Goal: Task Accomplishment & Management: Complete application form

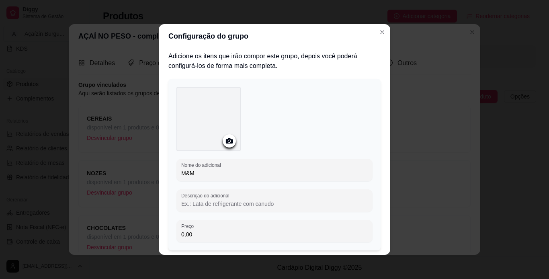
scroll to position [53, 0]
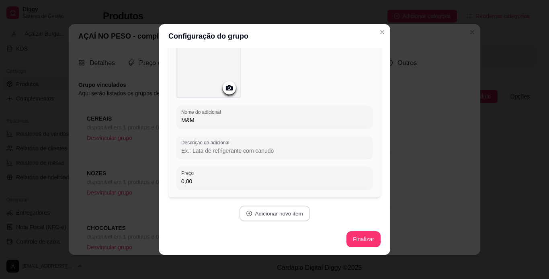
click at [272, 210] on button "Adicionar novo item" at bounding box center [274, 214] width 71 height 16
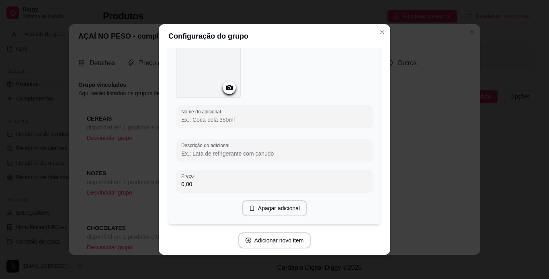
scroll to position [274, 0]
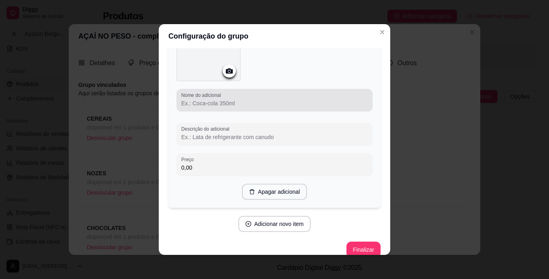
click at [265, 95] on div at bounding box center [274, 100] width 187 height 16
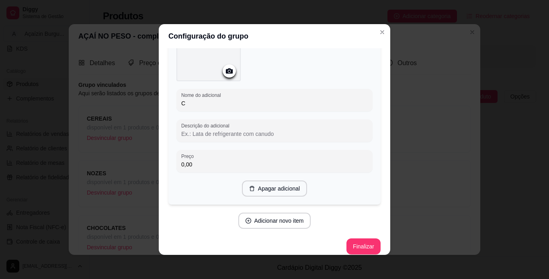
type input "C"
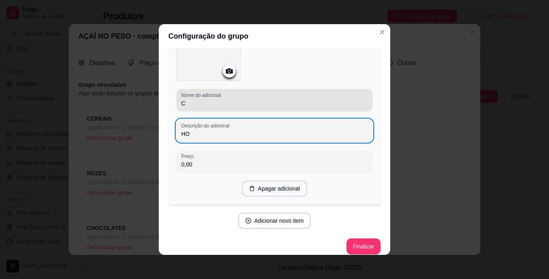
type input "HO"
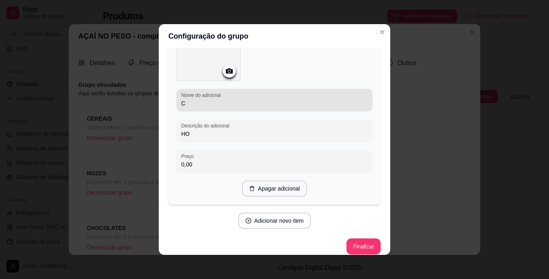
click at [265, 95] on div "C" at bounding box center [274, 100] width 187 height 16
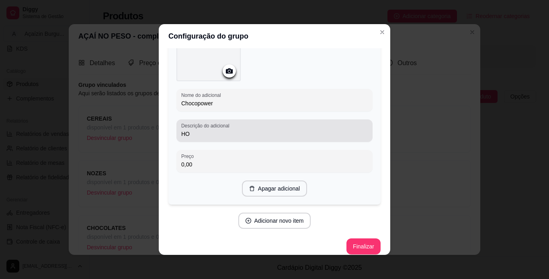
type input "Chocopower"
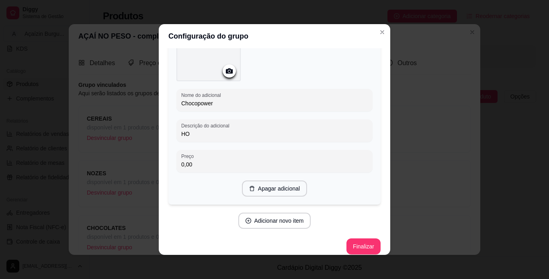
click at [247, 131] on input "HO" at bounding box center [274, 134] width 187 height 8
type input "H"
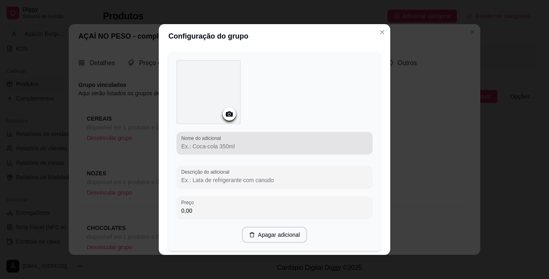
scroll to position [451, 0]
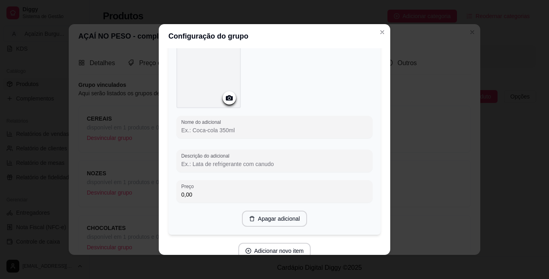
click at [247, 131] on input "Nome do adicional" at bounding box center [274, 130] width 187 height 8
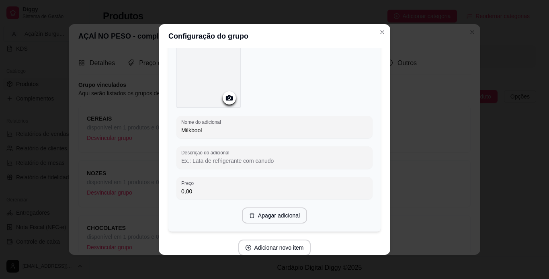
type input "Milkbool"
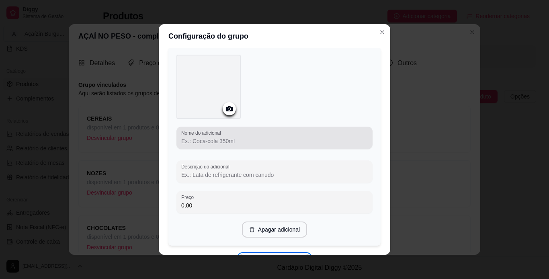
scroll to position [660, 0]
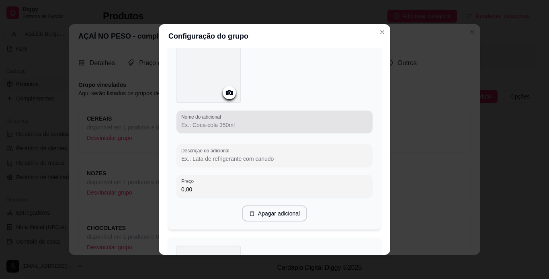
click at [247, 131] on div "Nome do adicional" at bounding box center [275, 122] width 196 height 23
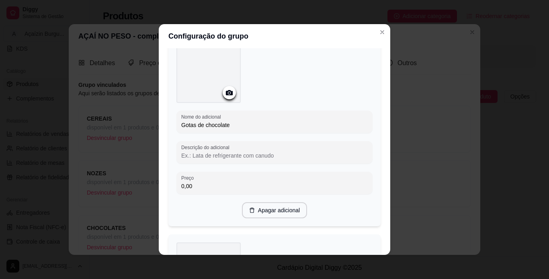
type input "Gotas de chocolate"
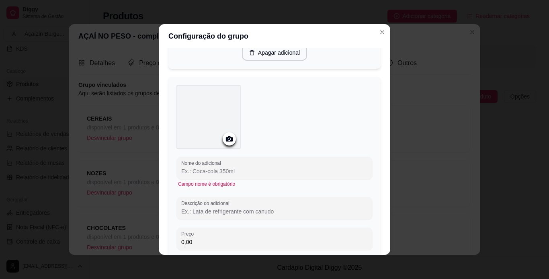
scroll to position [852, 0]
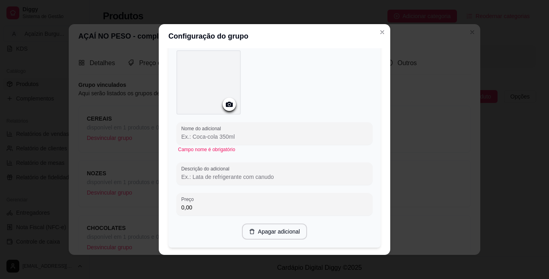
click at [292, 135] on input "Nome do adicional" at bounding box center [274, 137] width 187 height 8
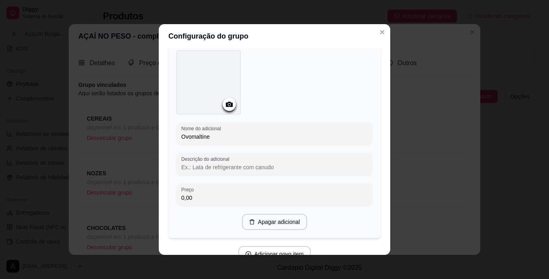
type input "Ovomaltine"
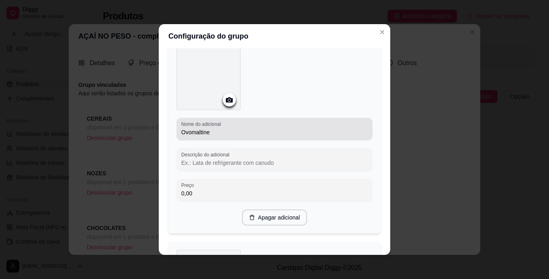
scroll to position [1098, 0]
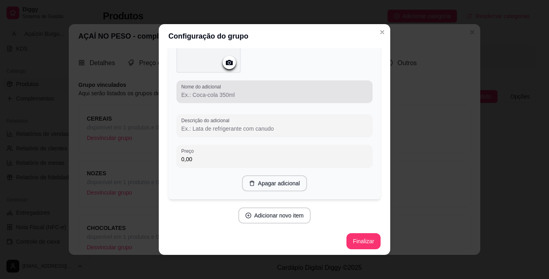
click at [300, 84] on div at bounding box center [274, 92] width 187 height 16
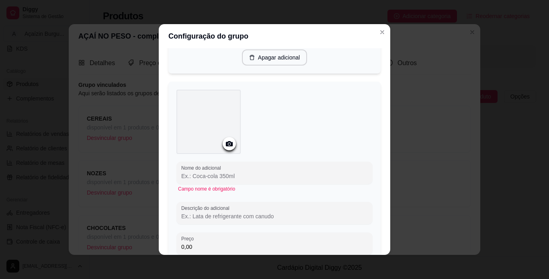
scroll to position [1022, 0]
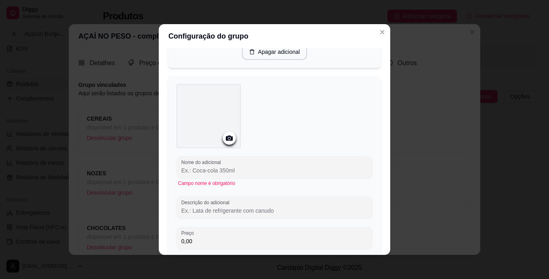
click at [292, 167] on input "Nome do adicional" at bounding box center [274, 171] width 187 height 8
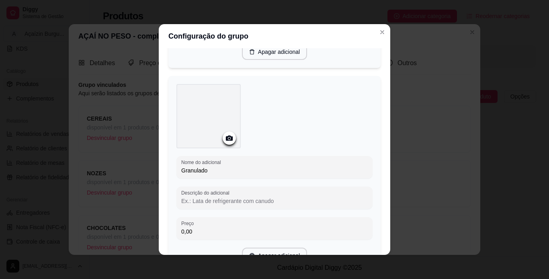
type input "Granulado"
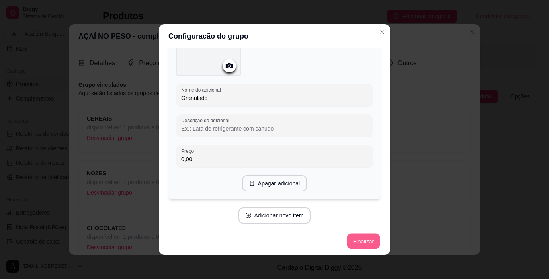
click at [359, 239] on button "Finalizar" at bounding box center [363, 242] width 33 height 16
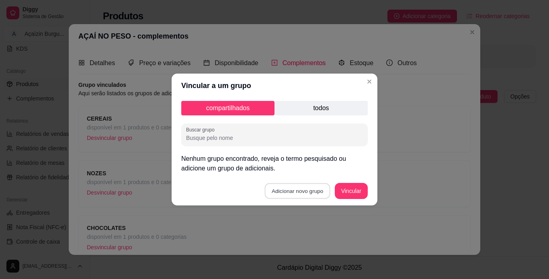
click at [290, 189] on button "Adicionar novo grupo" at bounding box center [298, 191] width 66 height 16
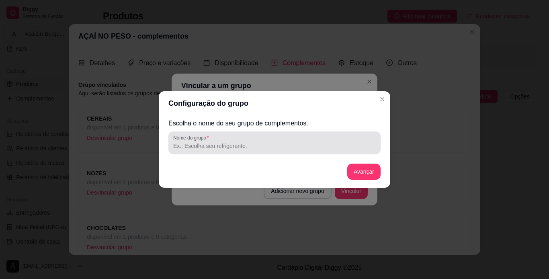
click at [286, 142] on div at bounding box center [274, 143] width 203 height 16
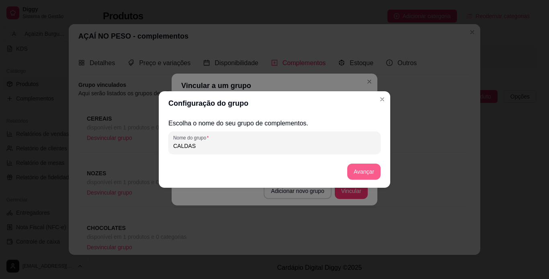
type input "CALDAS"
click at [363, 178] on button "Avançar" at bounding box center [364, 172] width 33 height 16
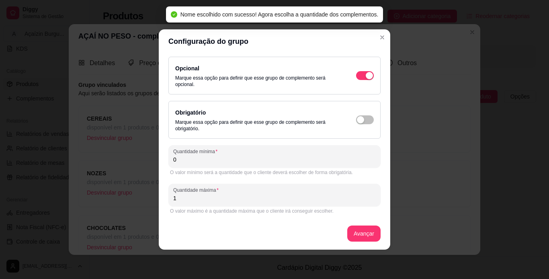
click at [247, 162] on input "0" at bounding box center [274, 160] width 203 height 8
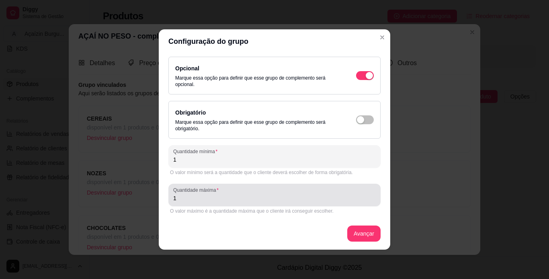
type input "1"
click at [231, 196] on input "1" at bounding box center [274, 198] width 203 height 8
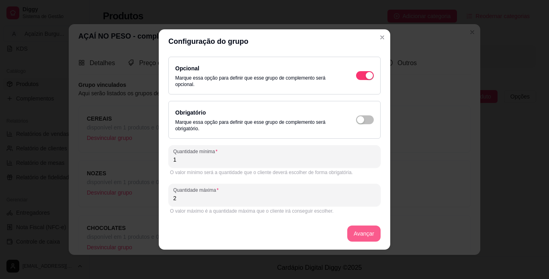
type input "2"
click at [361, 230] on button "Avançar" at bounding box center [364, 234] width 33 height 16
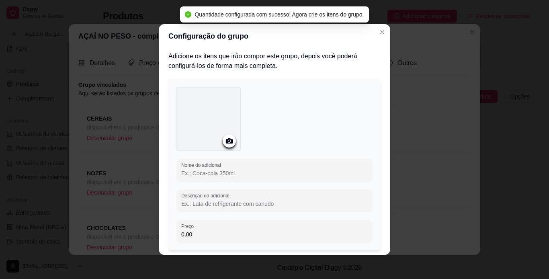
click at [323, 173] on input "Nome do adicional" at bounding box center [274, 173] width 187 height 8
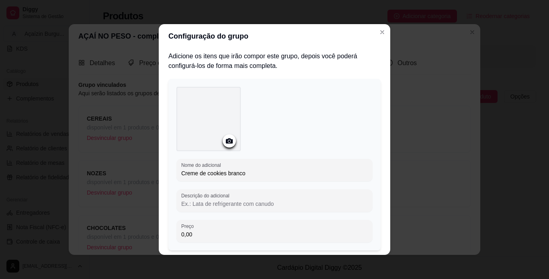
type input "Creme de cookies branco"
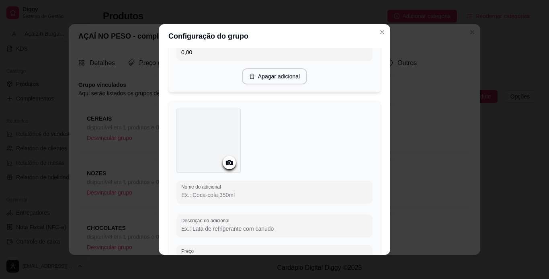
scroll to position [198, 0]
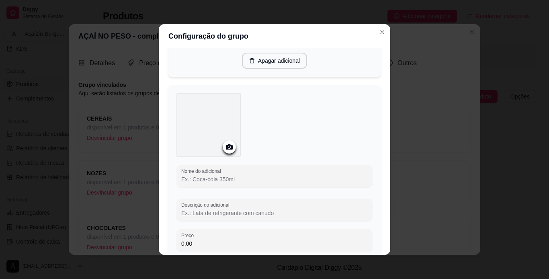
click at [325, 177] on input "Nome do adicional" at bounding box center [274, 179] width 187 height 8
type input "Creme de cookies preto"
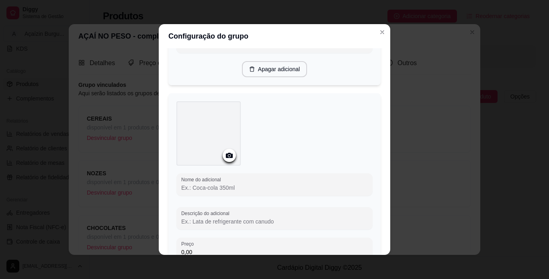
scroll to position [409, 0]
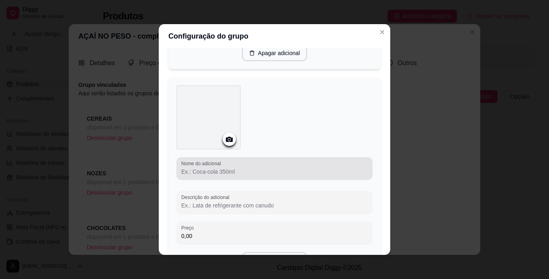
click at [325, 177] on div "Nome do adicional" at bounding box center [275, 168] width 196 height 23
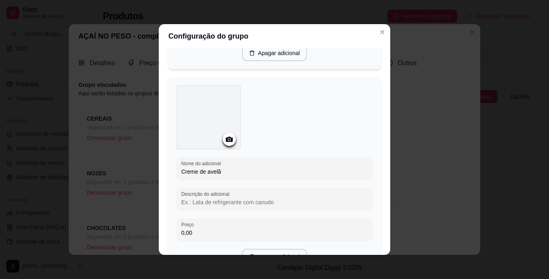
type input "Creme de avelã"
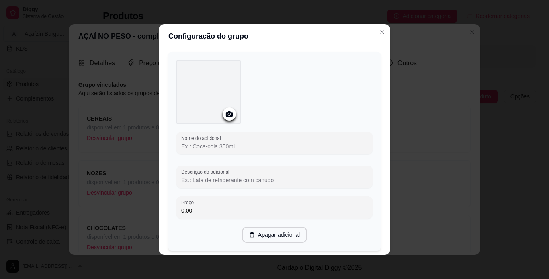
scroll to position [645, 0]
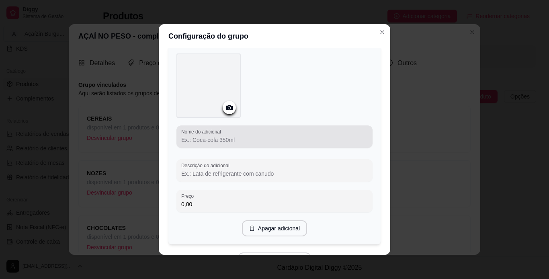
click at [307, 131] on div at bounding box center [274, 137] width 187 height 16
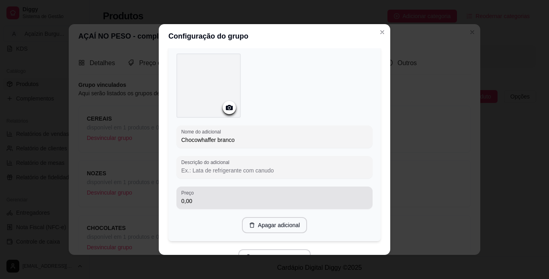
type input "Chocowhaffer branco"
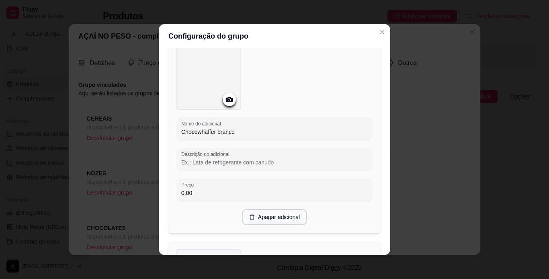
scroll to position [869, 0]
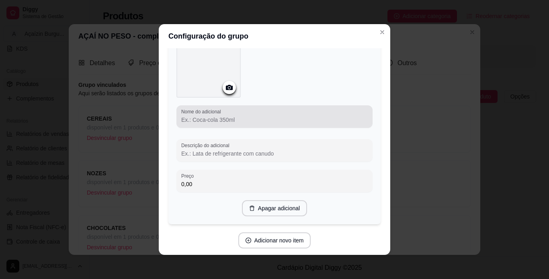
click at [262, 123] on div "Nome do adicional" at bounding box center [275, 116] width 196 height 23
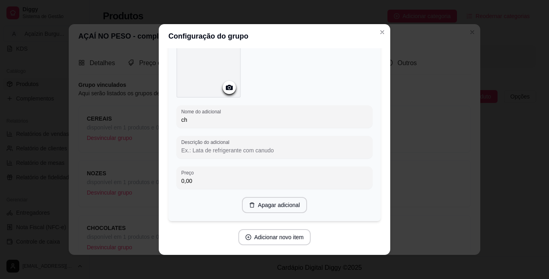
type input "c"
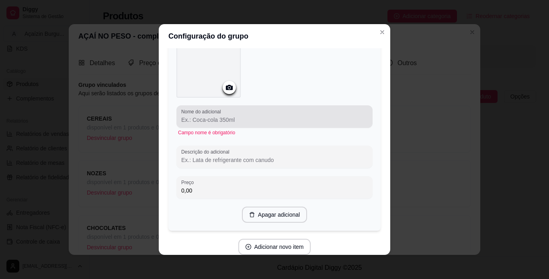
click at [262, 123] on div "Nome do adicional" at bounding box center [275, 116] width 196 height 23
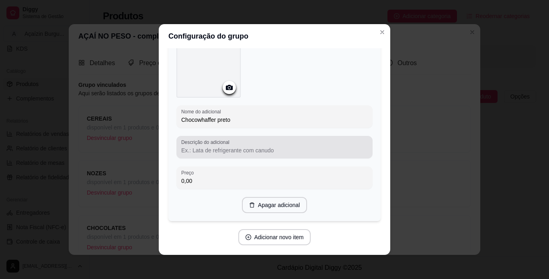
type input "Chocowhaffer preto"
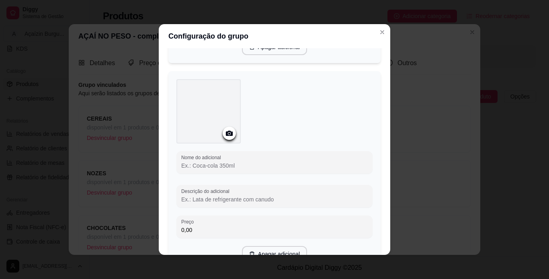
scroll to position [1043, 0]
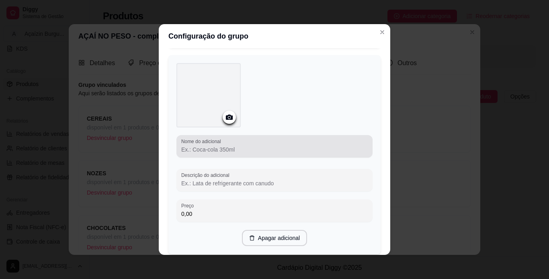
click at [302, 152] on div "Nome do adicional" at bounding box center [275, 146] width 196 height 23
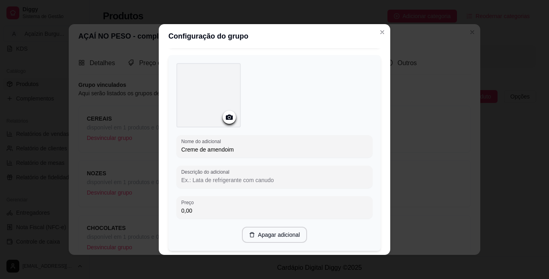
type input "Creme de amendoim"
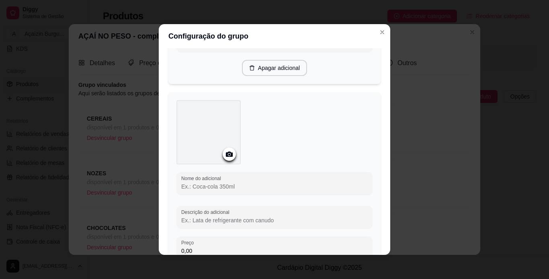
scroll to position [1213, 0]
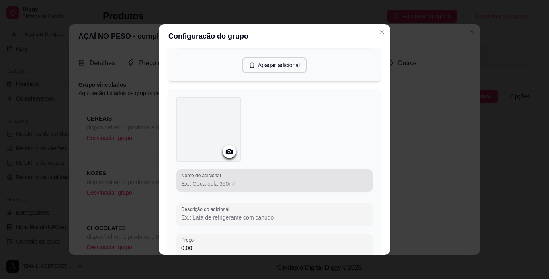
click at [305, 185] on div at bounding box center [274, 181] width 187 height 16
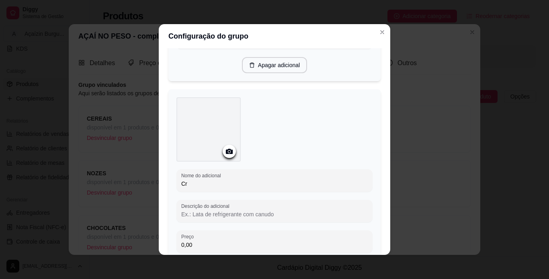
type input "C"
type input "Geleia de Morango"
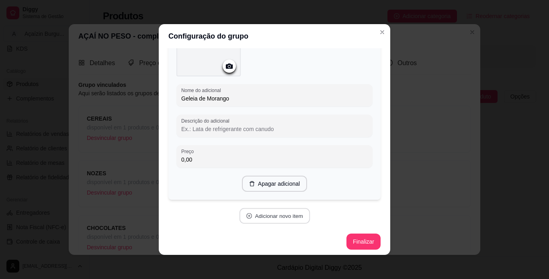
click at [285, 213] on button "Adicionar novo item" at bounding box center [274, 216] width 71 height 16
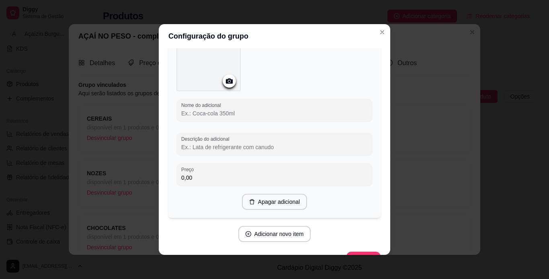
scroll to position [1491, 0]
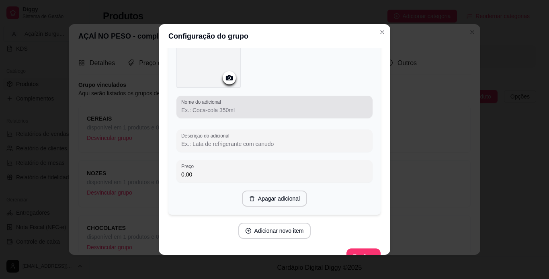
click at [288, 99] on div at bounding box center [274, 107] width 187 height 16
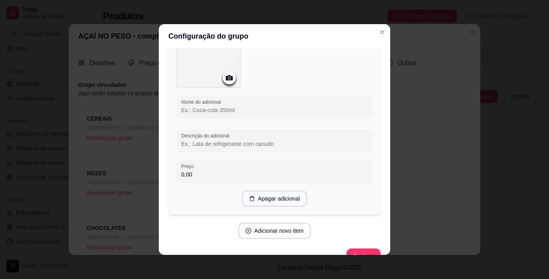
type input "F"
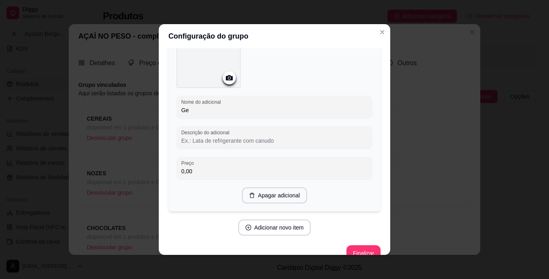
type input "G"
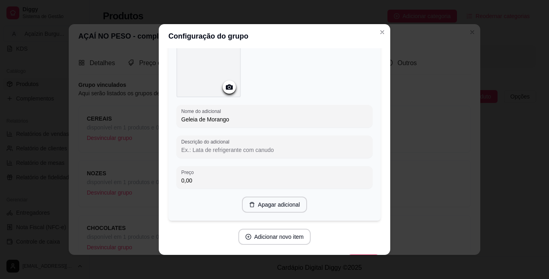
scroll to position [1298, 0]
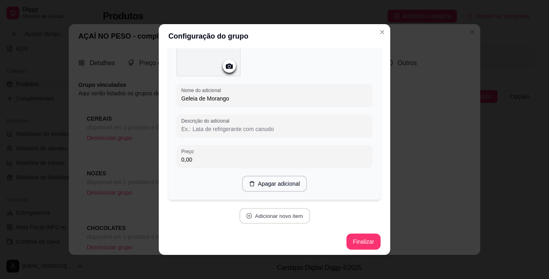
click at [269, 210] on button "Adicionar novo item" at bounding box center [274, 216] width 71 height 16
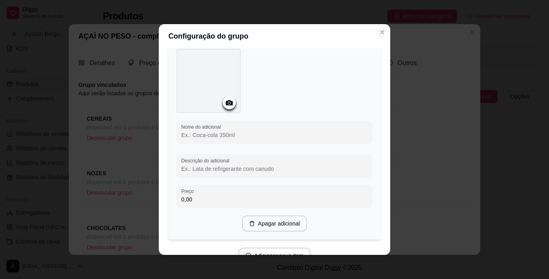
scroll to position [1469, 0]
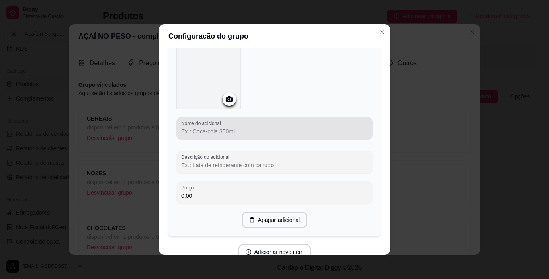
click at [259, 135] on div "Nome do adicional" at bounding box center [275, 128] width 196 height 23
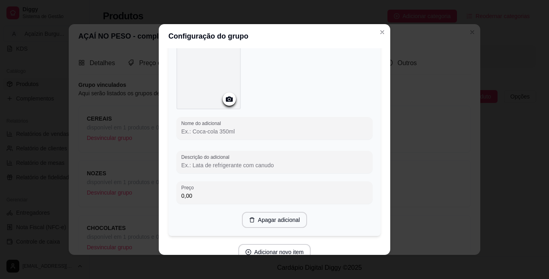
type input "s"
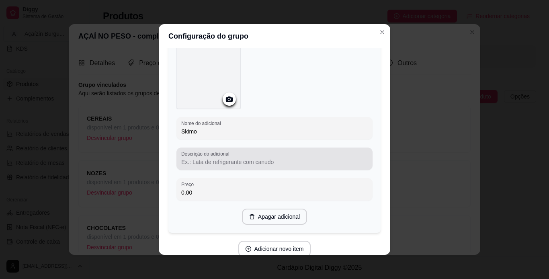
type input "Skimo"
click at [248, 154] on div at bounding box center [274, 159] width 187 height 16
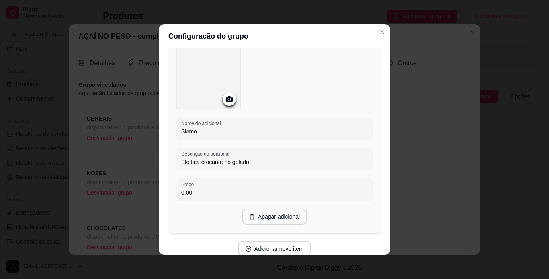
type input "Ele fica crocante no gelado"
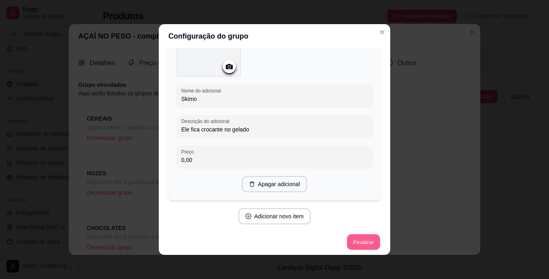
click at [352, 238] on button "Finalizar" at bounding box center [363, 243] width 33 height 16
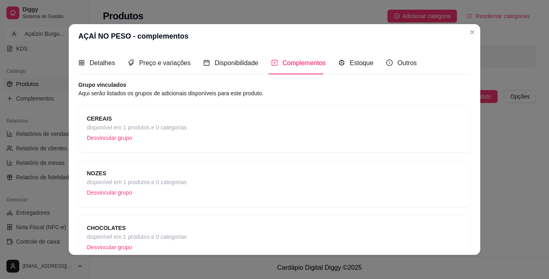
click at [99, 121] on strong "CEREAIS" at bounding box center [99, 118] width 25 height 6
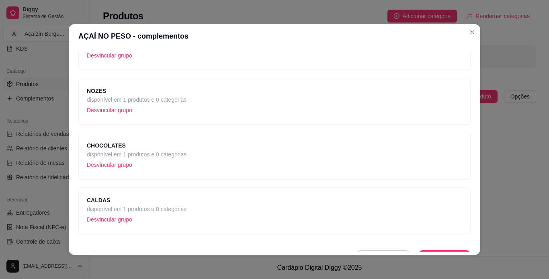
scroll to position [97, 0]
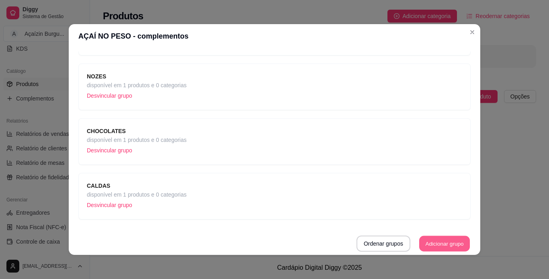
click at [425, 244] on button "Adicionar grupo" at bounding box center [445, 244] width 51 height 16
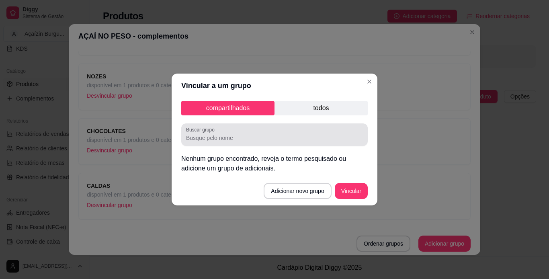
click at [278, 133] on div at bounding box center [274, 135] width 177 height 16
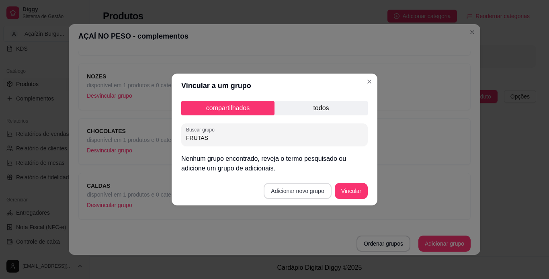
type input "FRUTAS"
click at [285, 185] on button "Adicionar novo grupo" at bounding box center [298, 191] width 68 height 16
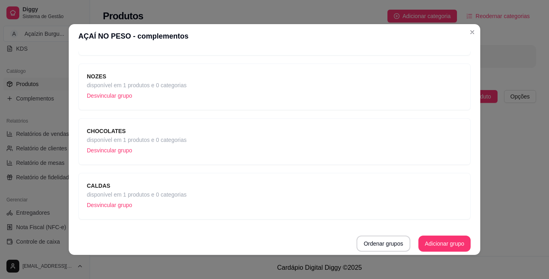
click at [449, 253] on div "Detalhes Preço e variações Disponibilidade Complementos Estoque Outros Nome do …" at bounding box center [275, 151] width 412 height 207
click at [444, 246] on button "Adicionar grupo" at bounding box center [445, 244] width 52 height 16
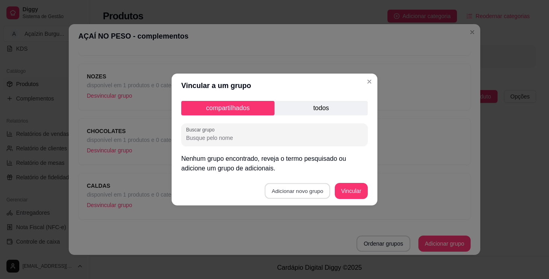
click at [299, 189] on button "Adicionar novo grupo" at bounding box center [298, 191] width 66 height 16
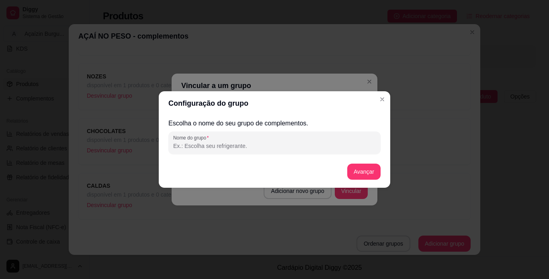
click at [258, 143] on input "Nome do grupo" at bounding box center [274, 146] width 203 height 8
type input "FRUTAS"
click at [364, 171] on button "Avançar" at bounding box center [364, 172] width 33 height 16
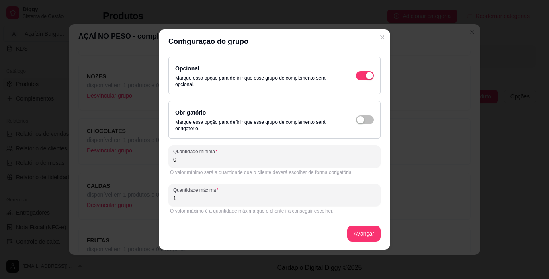
click at [254, 158] on input "0" at bounding box center [274, 160] width 203 height 8
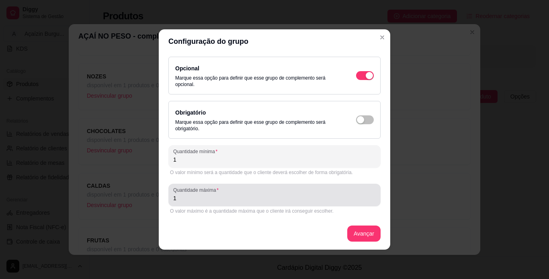
type input "1"
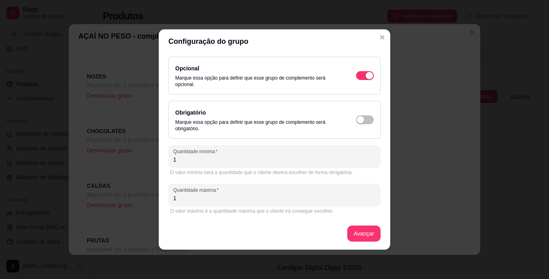
click at [251, 199] on input "1" at bounding box center [274, 198] width 203 height 8
type input "3"
click at [370, 237] on button "Avançar" at bounding box center [364, 234] width 33 height 16
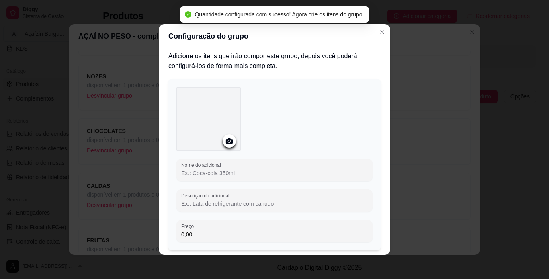
click at [263, 174] on input "Nome do adicional" at bounding box center [274, 173] width 187 height 8
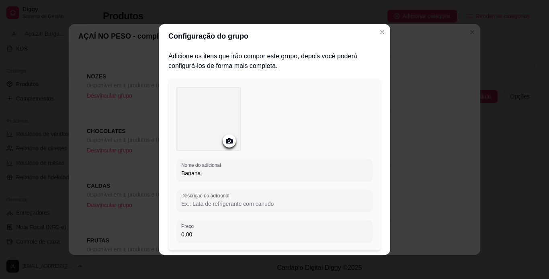
type input "Banana"
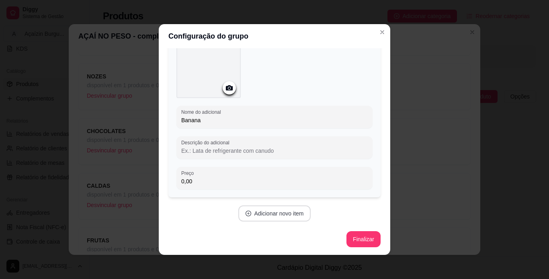
click at [287, 208] on div "Adicione os itens que irão compor este grupo, depois você poderá configurá-los …" at bounding box center [275, 125] width 212 height 254
click at [287, 208] on button "Adicionar novo item" at bounding box center [275, 214] width 73 height 16
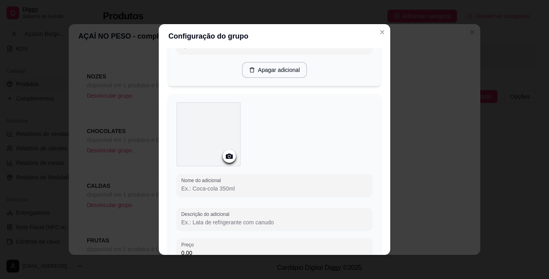
scroll to position [200, 0]
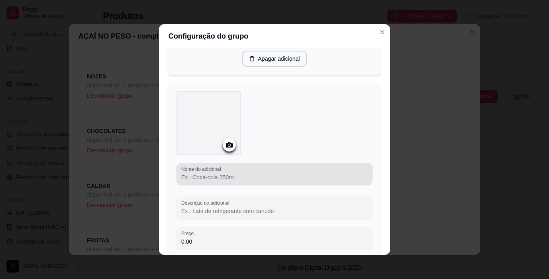
click at [265, 179] on input "Nome do adicional" at bounding box center [274, 177] width 187 height 8
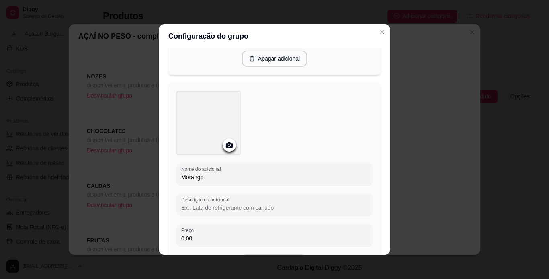
type input "Morango"
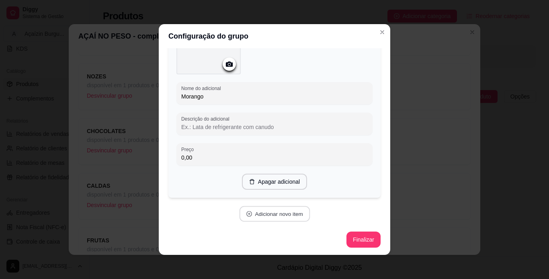
click at [266, 216] on button "Adicionar novo item" at bounding box center [274, 214] width 71 height 16
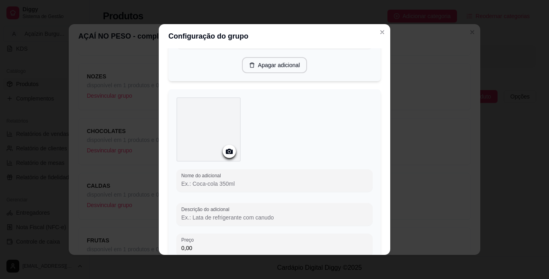
scroll to position [415, 0]
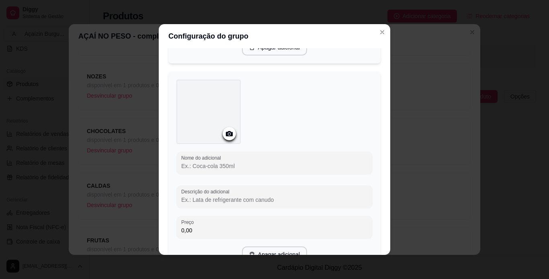
click at [296, 166] on input "Nome do adicional" at bounding box center [274, 166] width 187 height 8
type input "Kiwi"
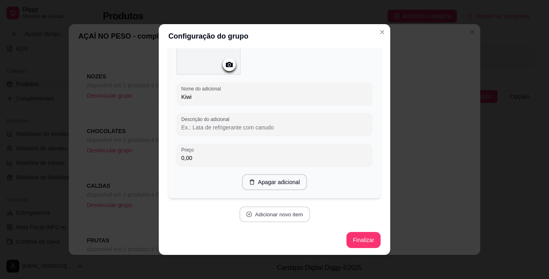
click at [271, 210] on button "Adicionar novo item" at bounding box center [274, 215] width 71 height 16
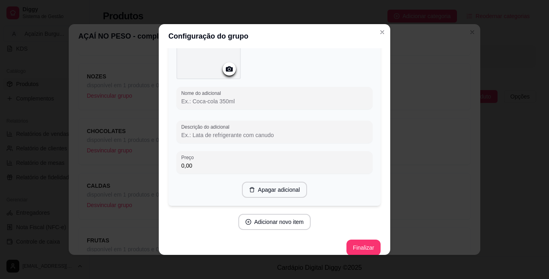
scroll to position [691, 0]
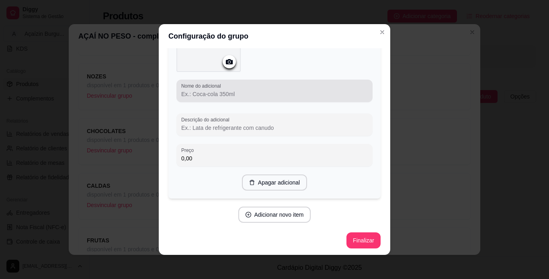
click at [261, 99] on div "Nome do adicional" at bounding box center [275, 91] width 196 height 23
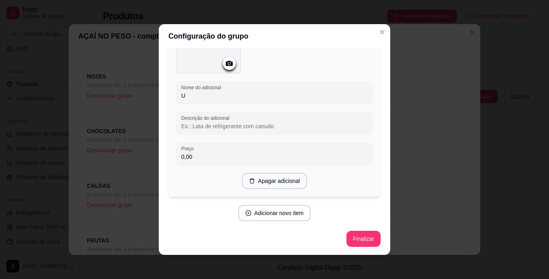
scroll to position [688, 0]
type input "Uva"
click at [352, 236] on button "Finalizar" at bounding box center [363, 241] width 33 height 16
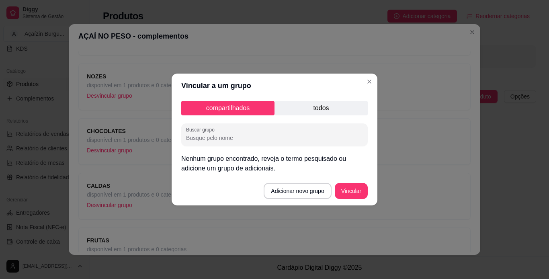
click at [315, 137] on input "Buscar grupo" at bounding box center [274, 138] width 177 height 8
type input "Gelatinosas e Geleias"
click at [317, 192] on button "Adicionar novo grupo" at bounding box center [298, 191] width 66 height 16
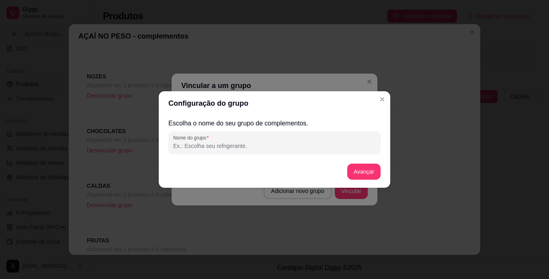
click at [263, 146] on input "Nome do grupo" at bounding box center [274, 146] width 203 height 8
type input "J"
click at [369, 169] on button "Avançar" at bounding box center [364, 172] width 33 height 16
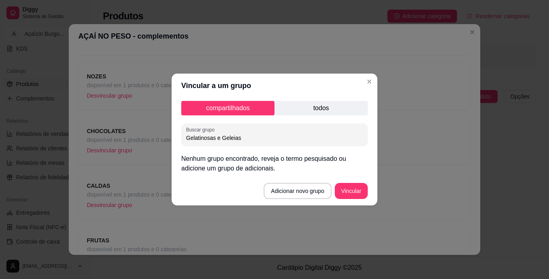
click at [244, 139] on input "Gelatinosas e Geleias" at bounding box center [274, 138] width 177 height 8
type input "G"
click at [299, 189] on button "Adicionar novo grupo" at bounding box center [298, 191] width 66 height 16
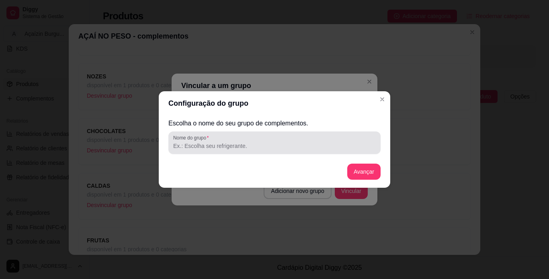
click at [238, 150] on div at bounding box center [274, 143] width 203 height 16
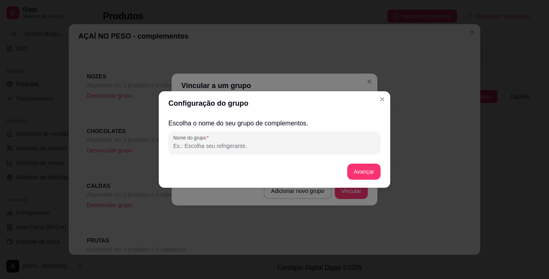
type input "G"
type input "GELATINOSAS E GELEIAS"
click at [368, 171] on button "Avançar" at bounding box center [364, 172] width 33 height 16
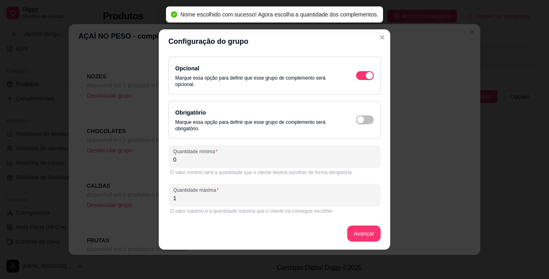
click at [256, 159] on input "0" at bounding box center [274, 160] width 203 height 8
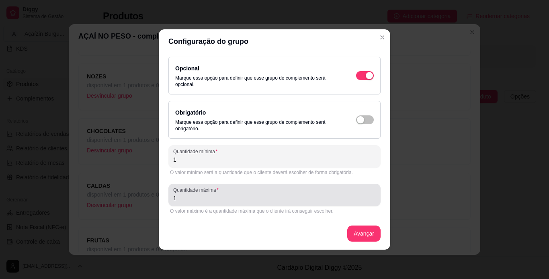
type input "1"
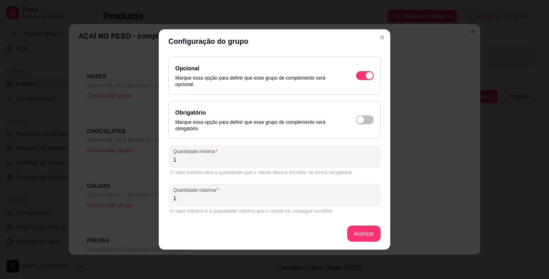
click at [241, 200] on input "1" at bounding box center [274, 198] width 203 height 8
type input "2"
click at [363, 232] on button "Avançar" at bounding box center [364, 234] width 33 height 16
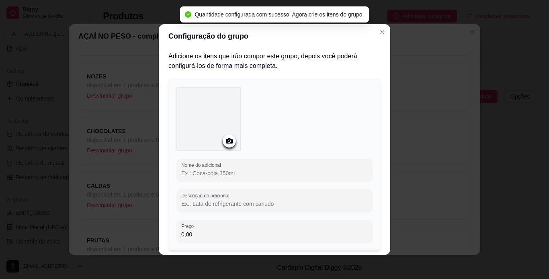
click at [253, 169] on input "Nome do adicional" at bounding box center [274, 173] width 187 height 8
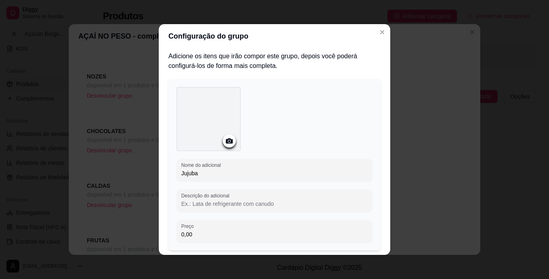
type input "Jujuba"
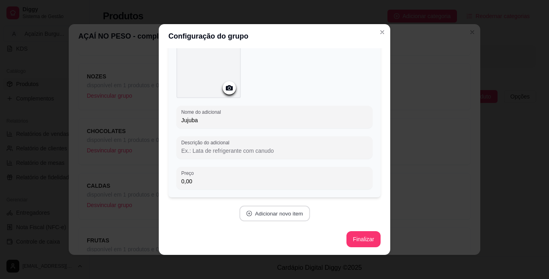
click at [286, 210] on button "Adicionar novo item" at bounding box center [274, 214] width 71 height 16
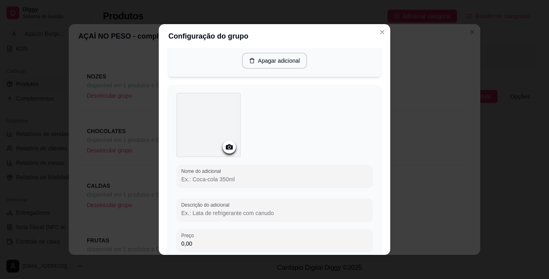
scroll to position [203, 0]
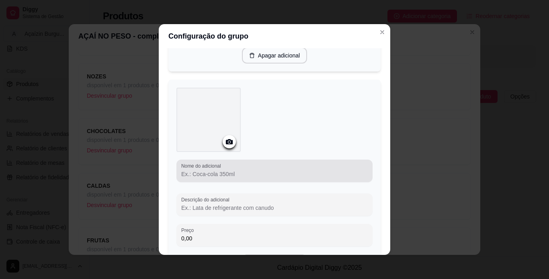
click at [275, 162] on div "Nome do adicional" at bounding box center [275, 171] width 196 height 23
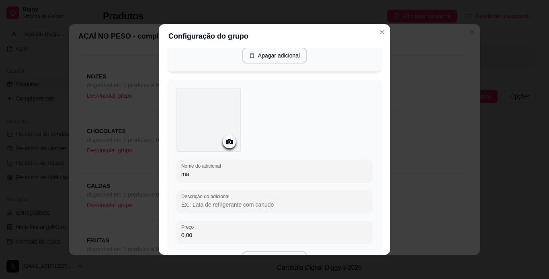
type input "m"
type input "Marshimallow"
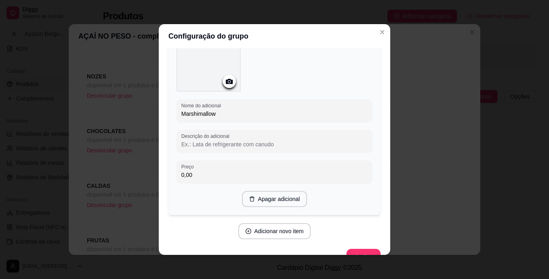
scroll to position [271, 0]
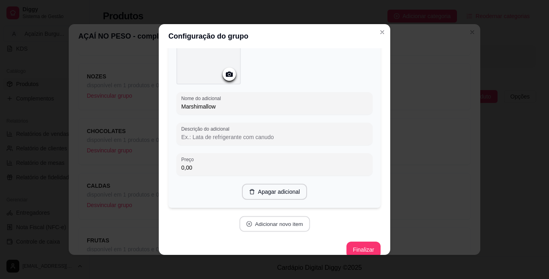
click at [257, 223] on button "Adicionar novo item" at bounding box center [274, 224] width 71 height 16
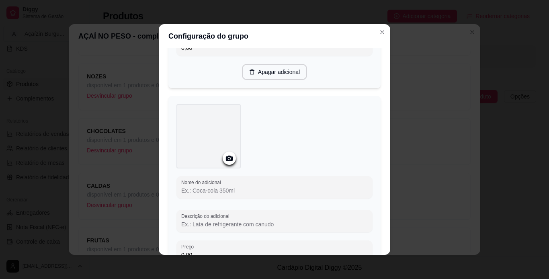
scroll to position [432, 0]
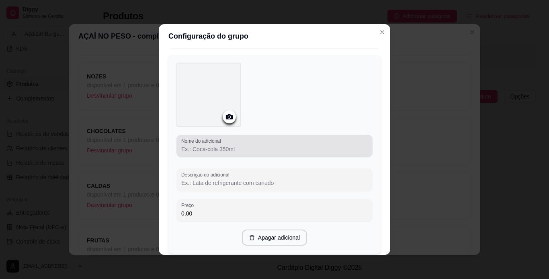
click at [302, 142] on div at bounding box center [274, 146] width 187 height 16
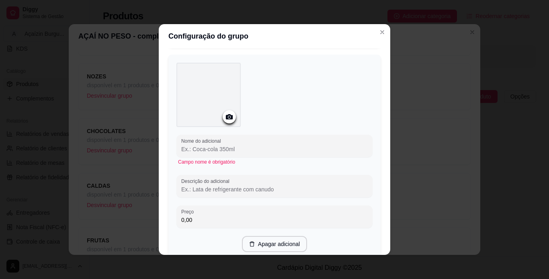
click at [300, 145] on input "Nome do adicional" at bounding box center [274, 149] width 187 height 8
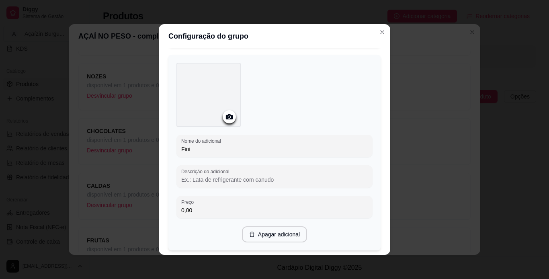
type input "Fini"
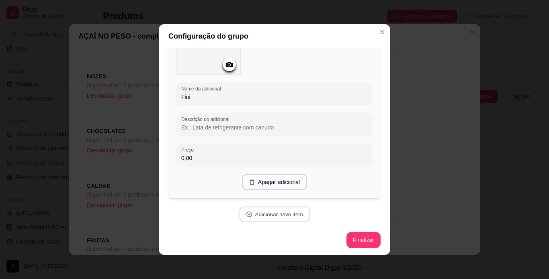
click at [278, 218] on button "Adicionar novo item" at bounding box center [274, 215] width 71 height 16
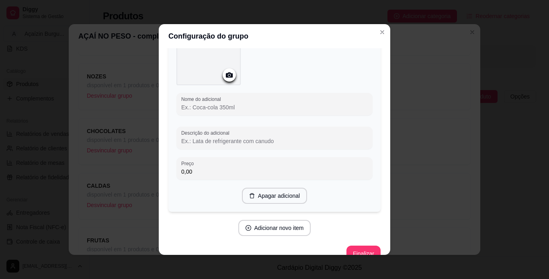
scroll to position [691, 0]
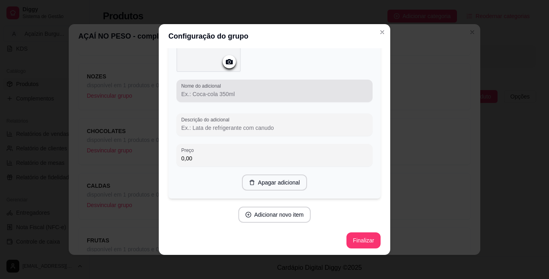
click at [284, 98] on div "Nome do adicional" at bounding box center [275, 91] width 196 height 23
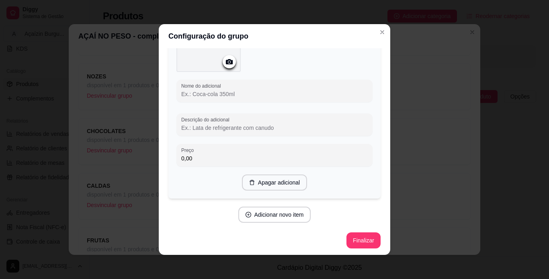
type input "F"
type input "Geleia de Morango"
click at [246, 211] on button "Adicionar novo item" at bounding box center [274, 215] width 71 height 16
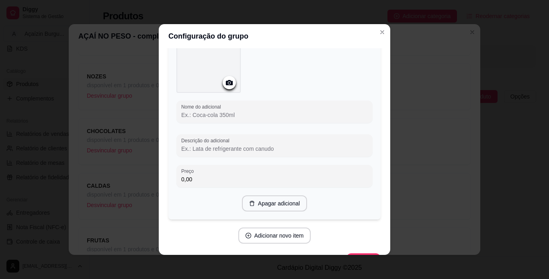
scroll to position [880, 0]
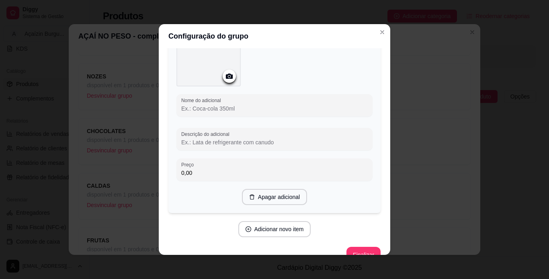
click at [222, 105] on input "Nome do adicional" at bounding box center [274, 109] width 187 height 8
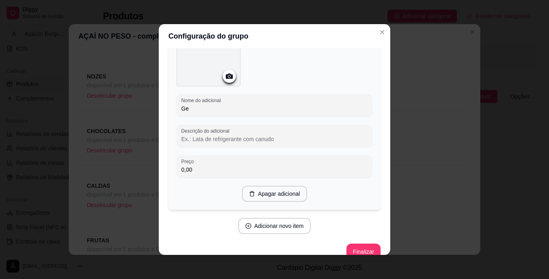
type input "G"
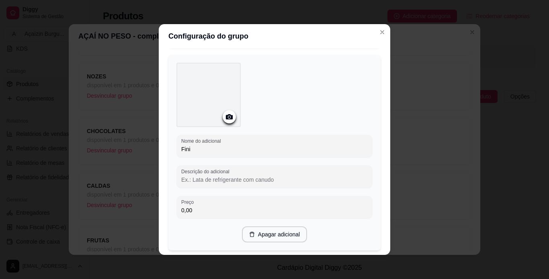
scroll to position [428, 0]
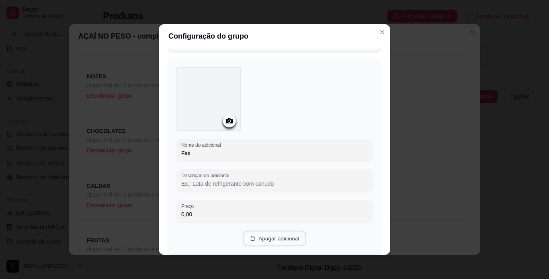
click at [292, 237] on button "Apagar adicional" at bounding box center [274, 239] width 63 height 16
type input "Geleia de Morango"
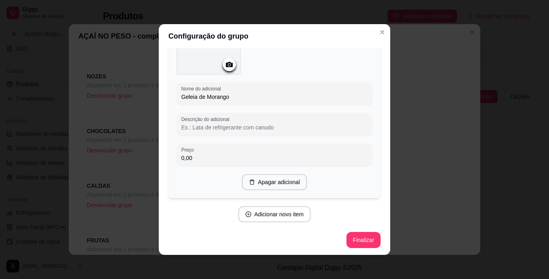
click at [337, 237] on div "Finalizar" at bounding box center [275, 240] width 212 height 16
click at [347, 239] on button "Finalizar" at bounding box center [363, 240] width 33 height 16
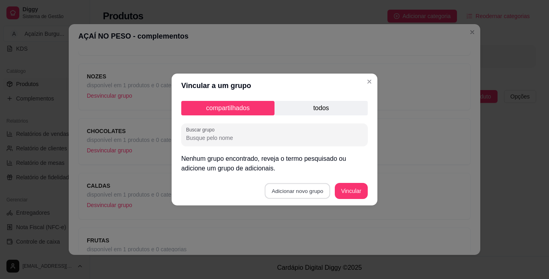
click at [282, 189] on button "Adicionar novo grupo" at bounding box center [298, 191] width 66 height 16
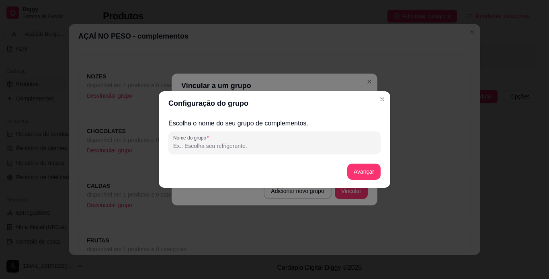
click at [273, 145] on input "Nome do grupo" at bounding box center [274, 146] width 203 height 8
type input "COBERTURAS"
